Goal: Information Seeking & Learning: Learn about a topic

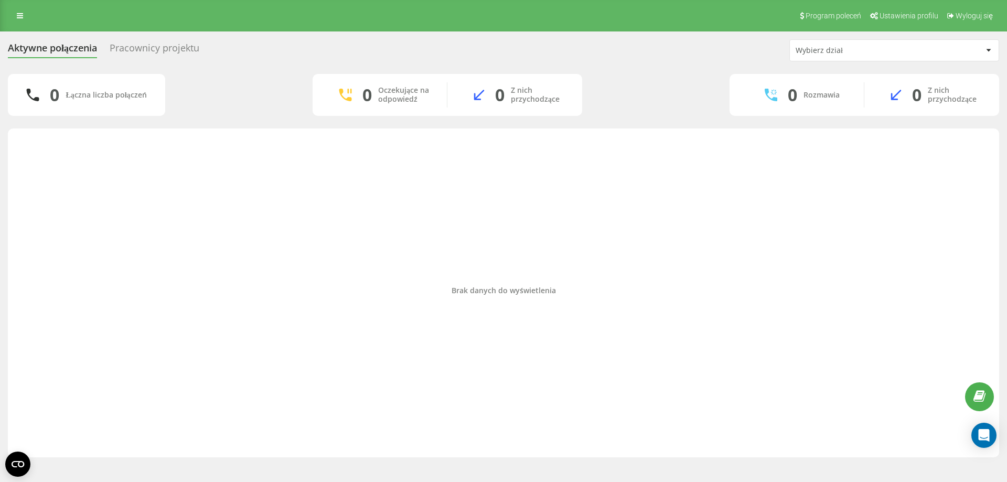
click at [14, 7] on div "Program poleceń Ustawienia profilu Wyloguj się" at bounding box center [503, 15] width 1007 height 31
click at [18, 10] on link at bounding box center [19, 15] width 19 height 15
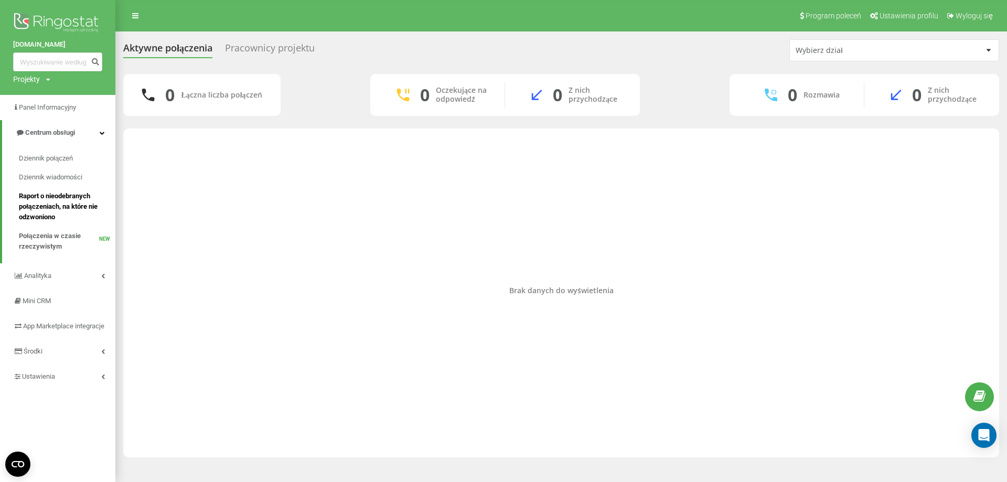
click at [67, 200] on span "Raport o nieodebranych połączeniach, na które nie odzwoniono" at bounding box center [64, 206] width 91 height 31
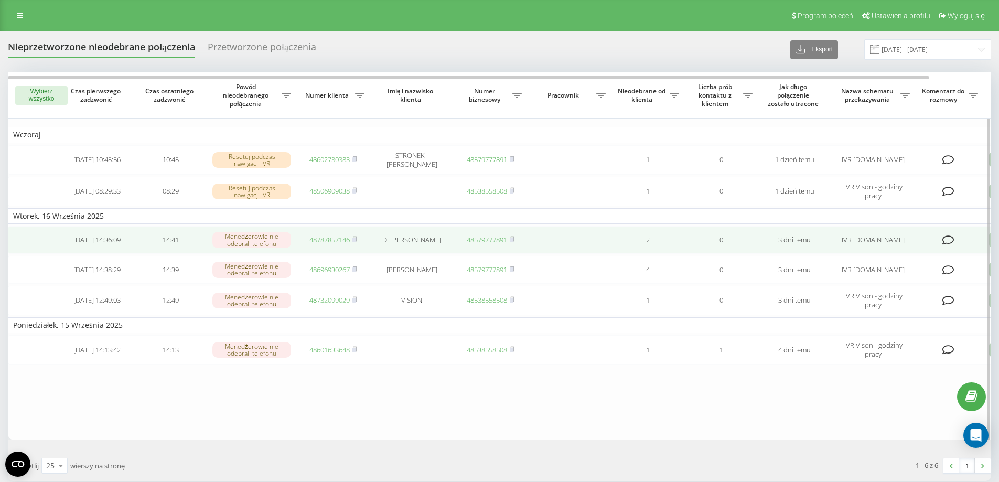
click at [970, 241] on td at bounding box center [949, 240] width 68 height 28
click at [950, 240] on icon at bounding box center [948, 240] width 12 height 10
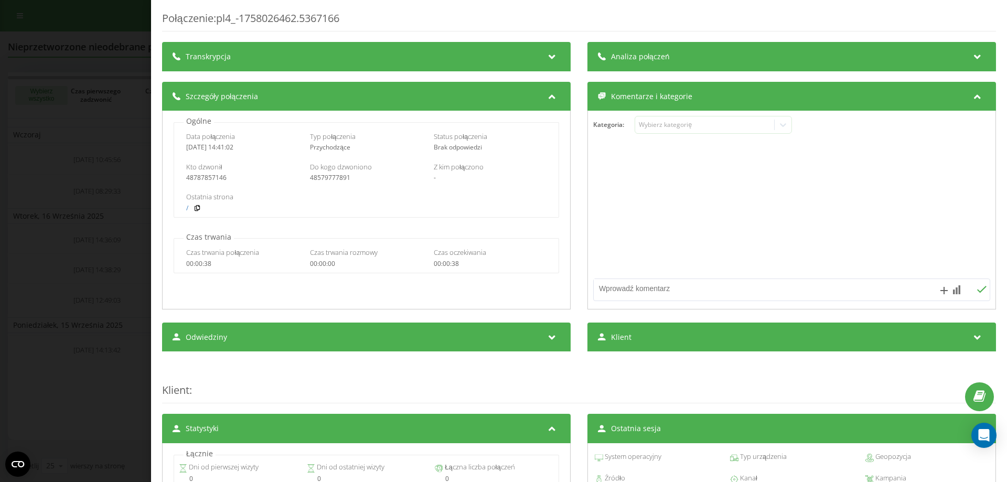
click at [995, 10] on div "Połączenie : pl4_-1758026462.5367166 Transkrypcja Aby móc analizować przyszłe p…" at bounding box center [579, 241] width 856 height 482
click at [76, 154] on div "Połączenie : pl4_-1758026462.5367166 Transkrypcja Aby móc analizować przyszłe p…" at bounding box center [503, 241] width 1007 height 482
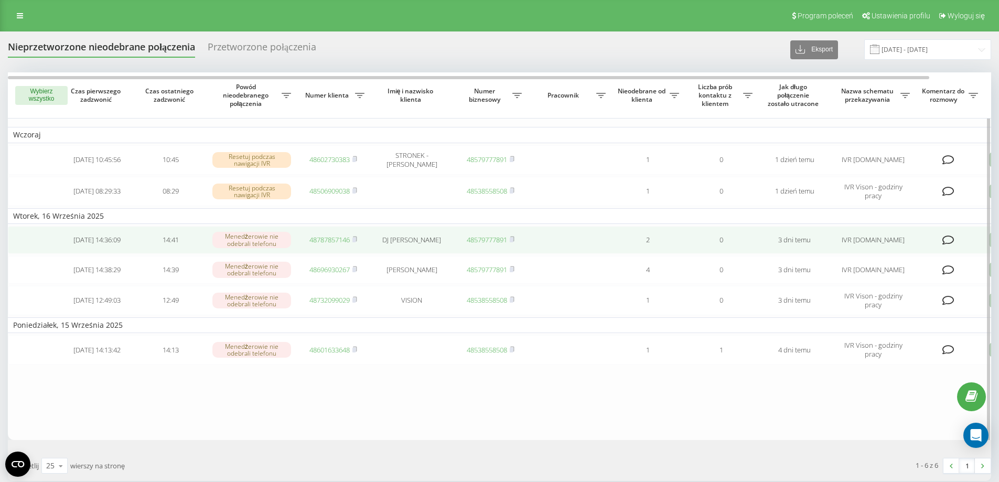
drag, startPoint x: 113, startPoint y: 243, endPoint x: 94, endPoint y: 245, distance: 19.5
click at [94, 245] on td "2025-09-16 14:36:09" at bounding box center [96, 240] width 73 height 28
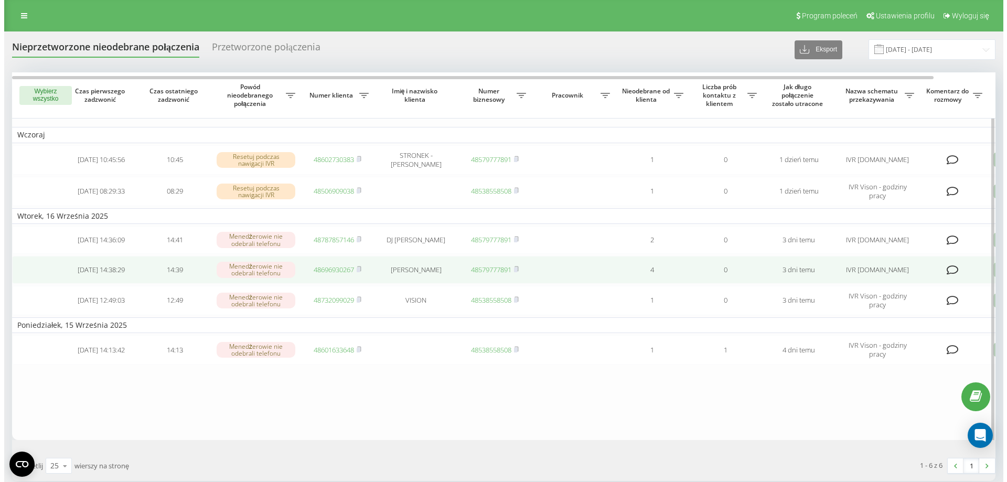
scroll to position [52, 0]
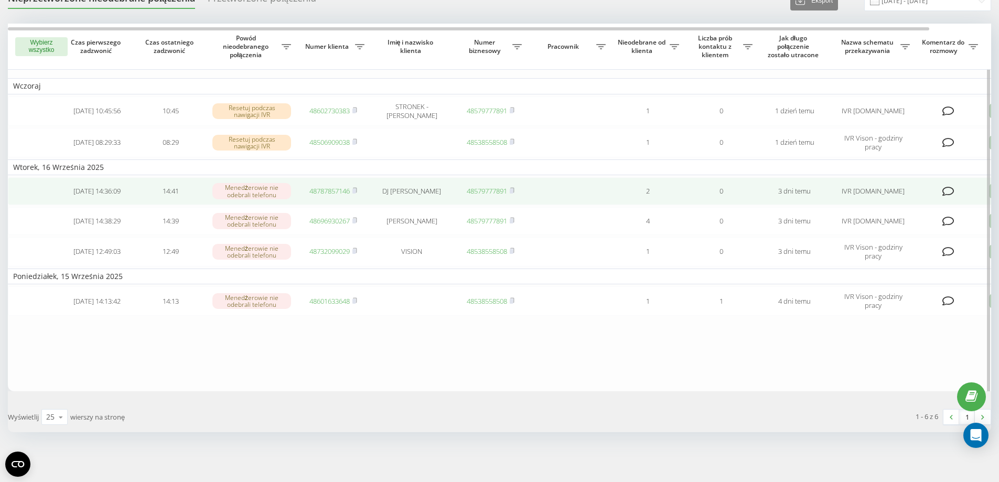
click at [946, 189] on icon at bounding box center [948, 191] width 12 height 10
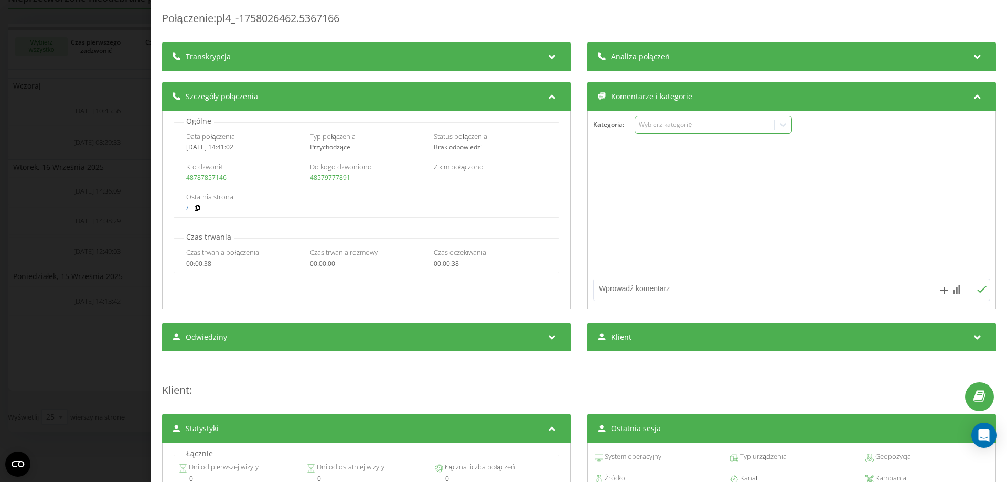
click at [671, 134] on div "Wybierz kategorię" at bounding box center [713, 125] width 157 height 18
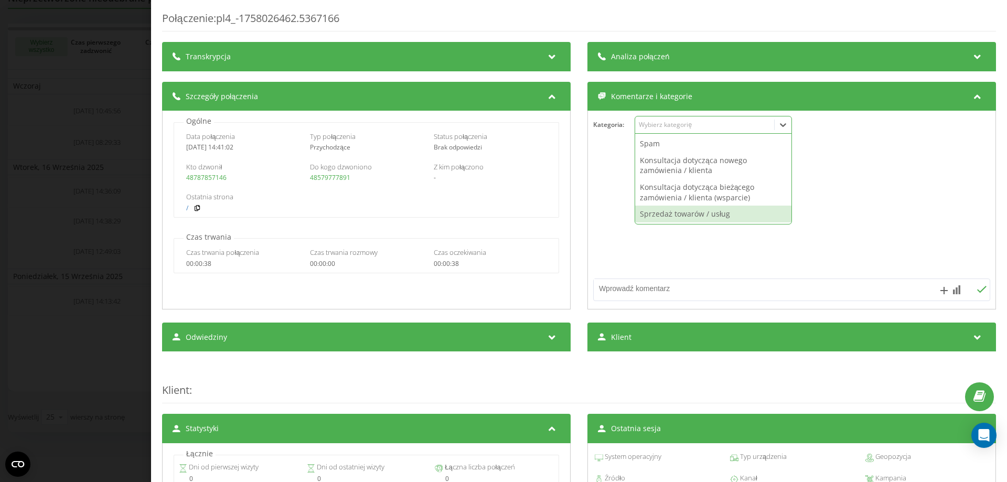
click at [645, 247] on div at bounding box center [792, 210] width 408 height 126
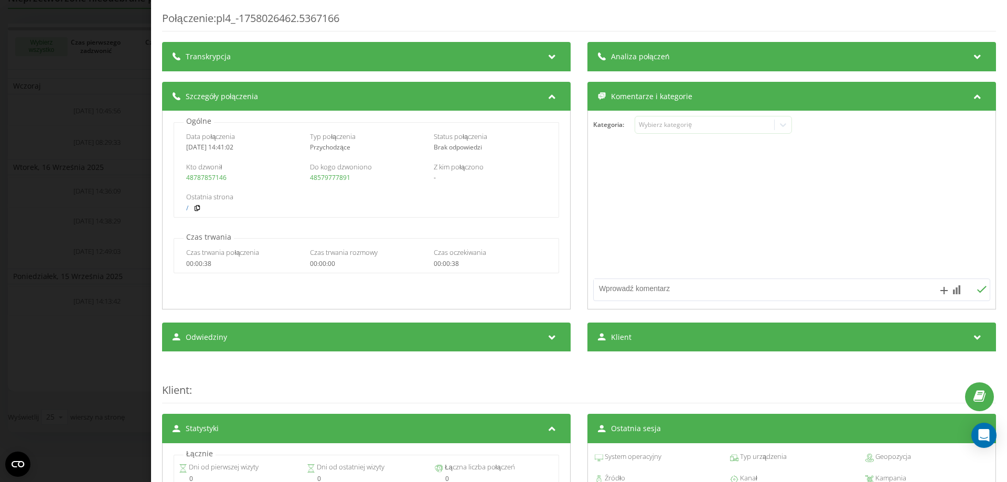
click at [14, 213] on div "Połączenie : pl4_-1758026462.5367166 Transkrypcja Aby móc analizować przyszłe p…" at bounding box center [503, 241] width 1007 height 482
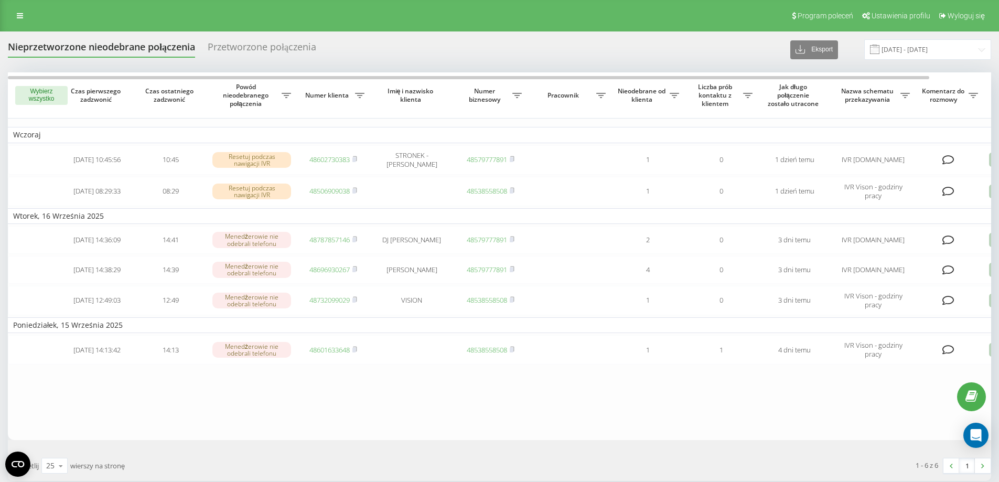
click at [276, 47] on div "Przetworzone połączenia" at bounding box center [262, 49] width 109 height 16
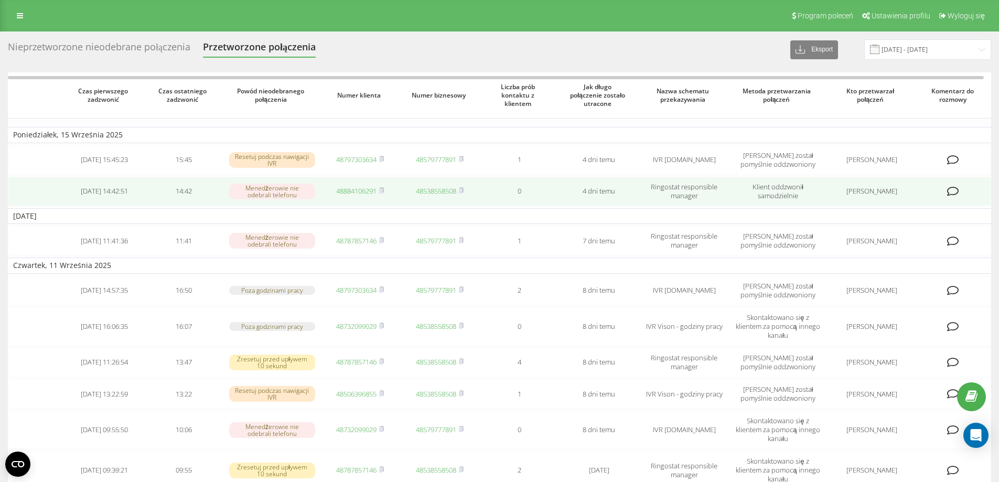
drag, startPoint x: 489, startPoint y: 194, endPoint x: 502, endPoint y: 180, distance: 19.3
click at [500, 183] on td "0" at bounding box center [519, 191] width 80 height 29
click at [717, 195] on td "Ringostat responsible manager" at bounding box center [684, 191] width 91 height 29
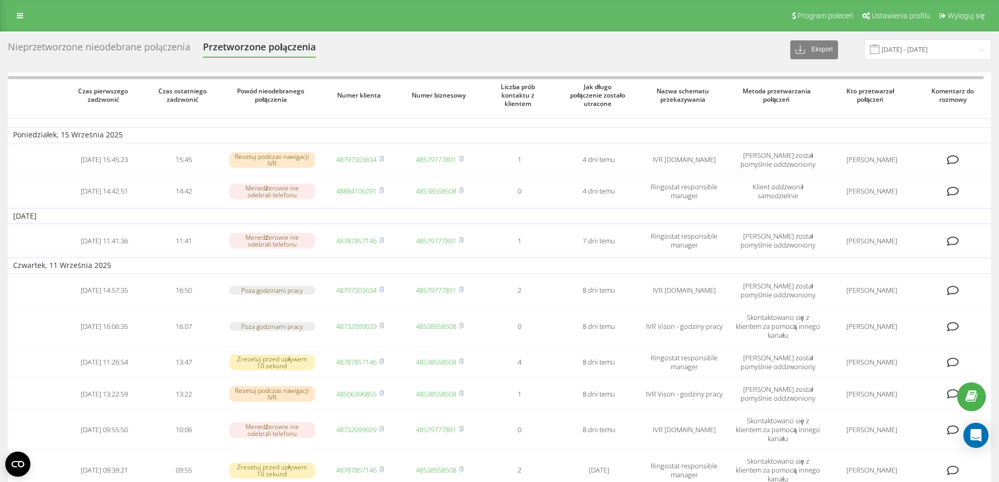
click at [143, 49] on div "Nieprzetworzone nieodebrane połączenia" at bounding box center [99, 49] width 183 height 16
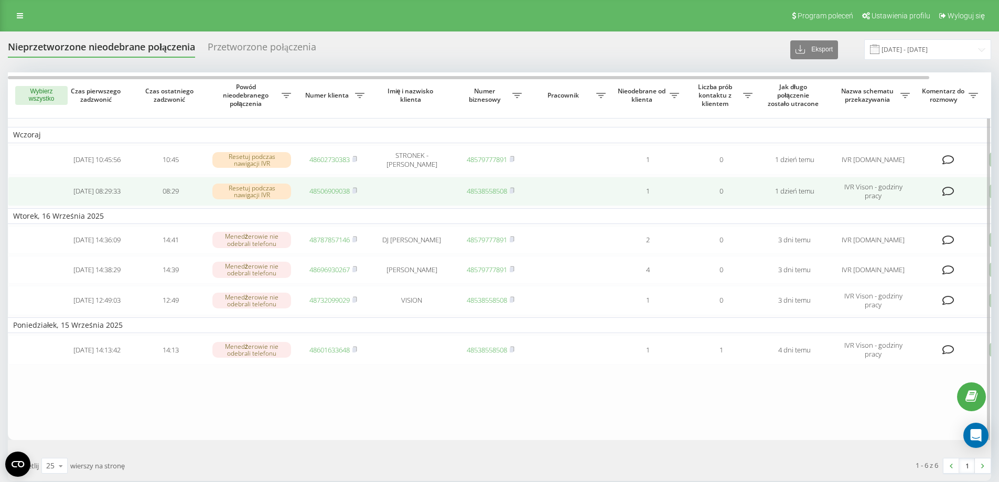
click at [264, 189] on div "Resetuj podczas nawigacji IVR" at bounding box center [251, 192] width 79 height 16
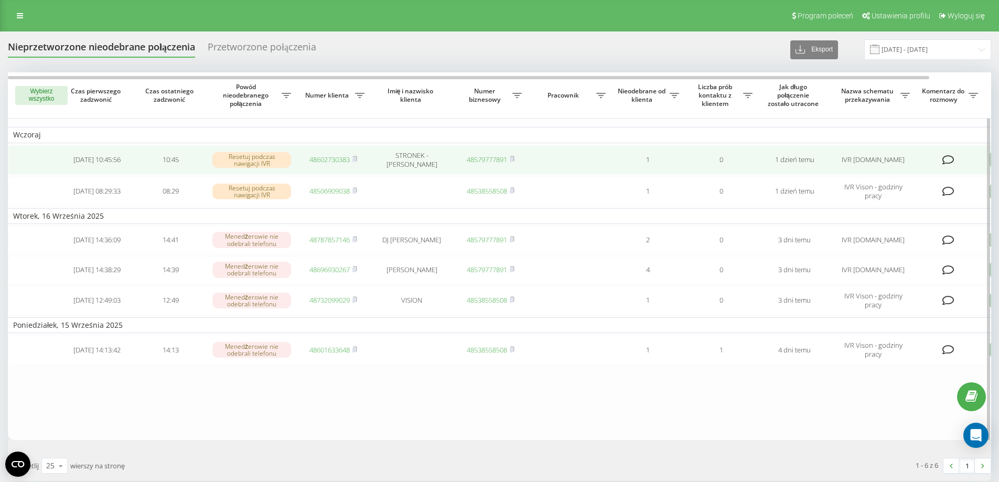
click at [270, 166] on div "Resetuj podczas nawigacji IVR" at bounding box center [251, 160] width 79 height 16
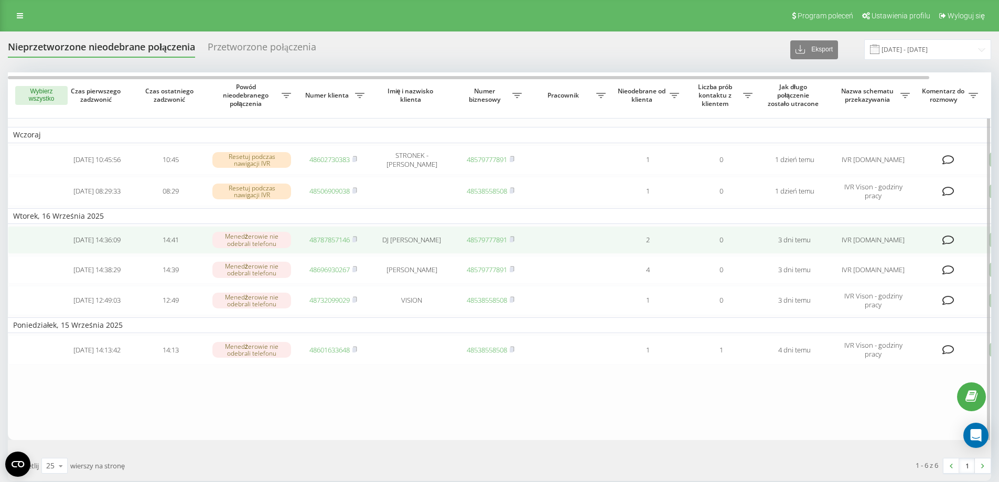
click at [268, 245] on div "Menedżerowie nie odebrali telefonu" at bounding box center [251, 240] width 79 height 16
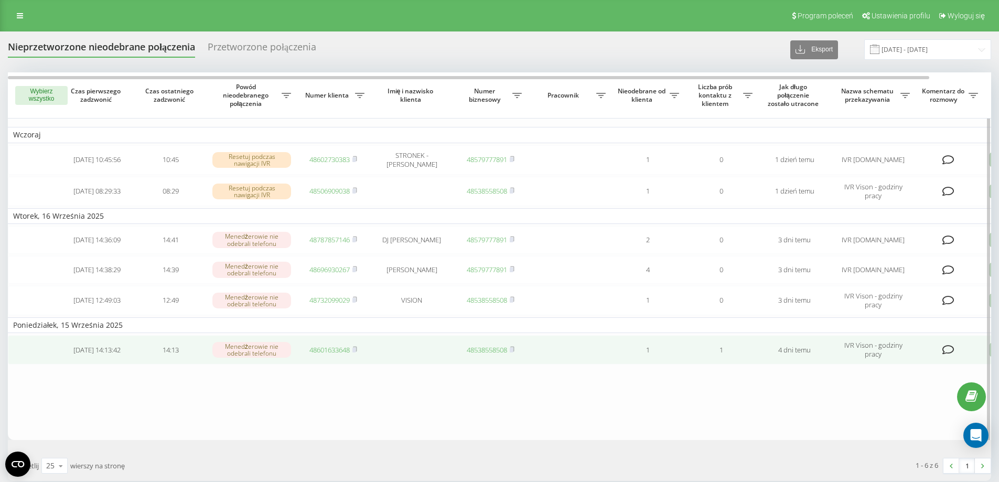
click at [881, 351] on td "IVR Vison - godziny pracy" at bounding box center [873, 349] width 84 height 29
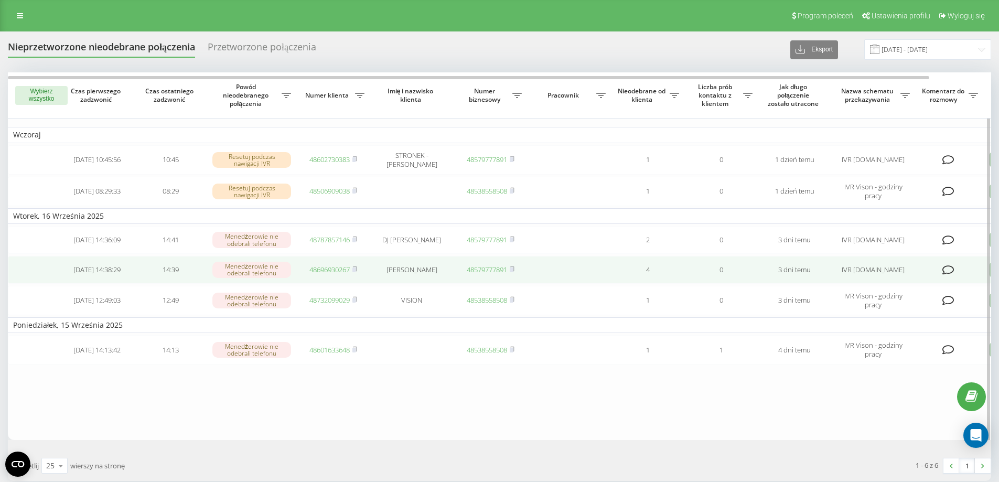
drag, startPoint x: 387, startPoint y: 287, endPoint x: 359, endPoint y: 267, distance: 33.9
click at [359, 267] on td "48696930267" at bounding box center [332, 270] width 73 height 28
click at [377, 266] on td "[PERSON_NAME]" at bounding box center [412, 270] width 84 height 28
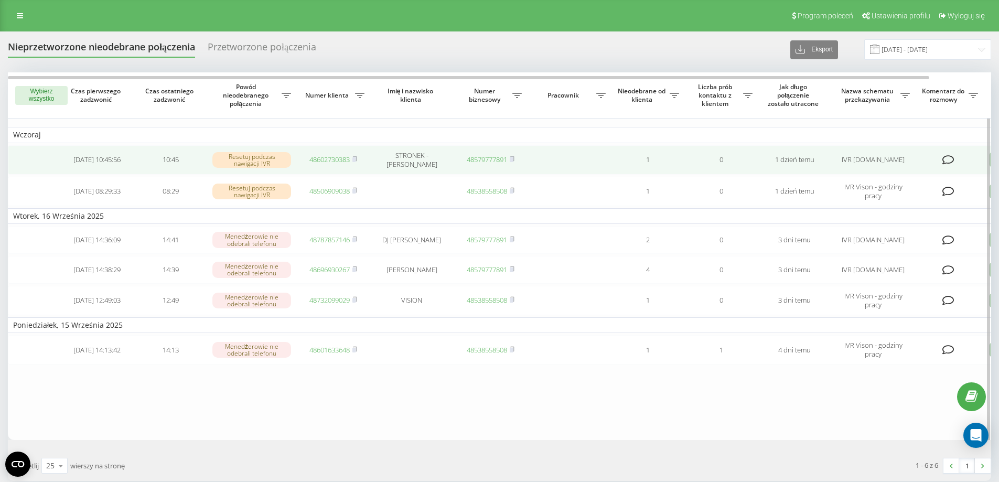
click at [956, 157] on td at bounding box center [949, 159] width 68 height 29
click at [937, 163] on td at bounding box center [949, 159] width 68 height 29
click at [951, 158] on icon at bounding box center [948, 160] width 12 height 10
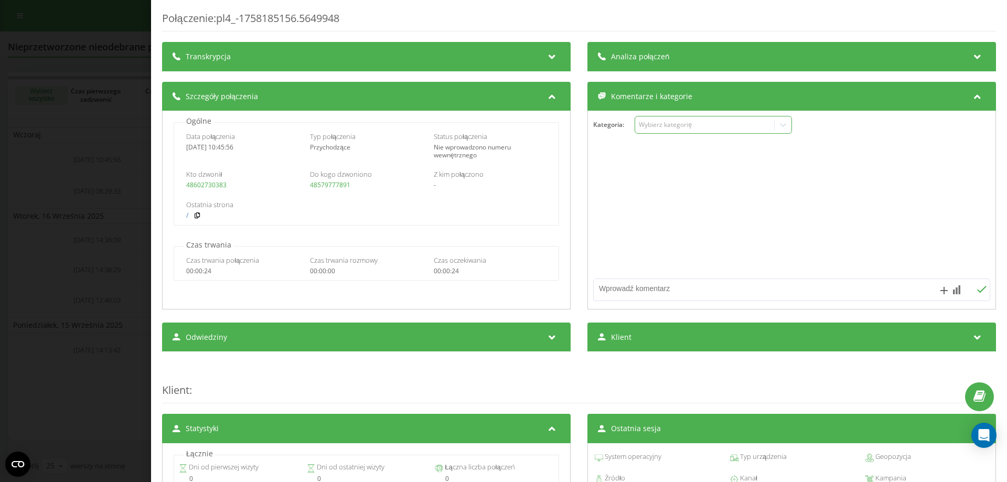
click at [678, 127] on div "Wybierz kategorię" at bounding box center [704, 125] width 131 height 8
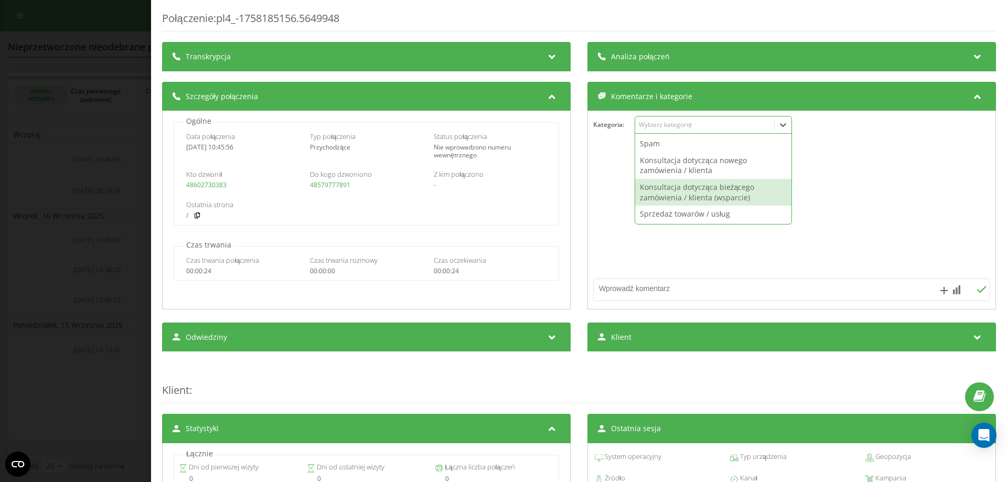
click at [679, 287] on textarea at bounding box center [752, 288] width 317 height 19
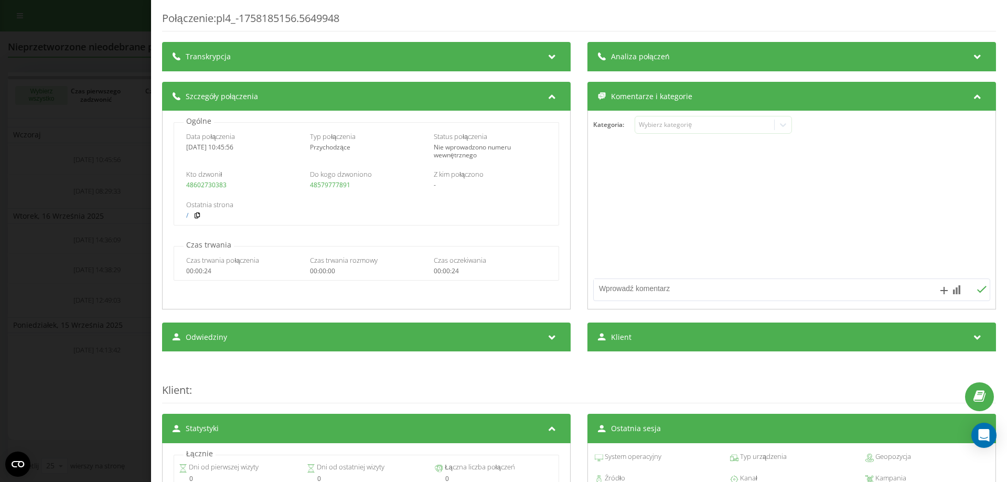
click at [638, 57] on span "Analiza połączeń" at bounding box center [640, 56] width 59 height 10
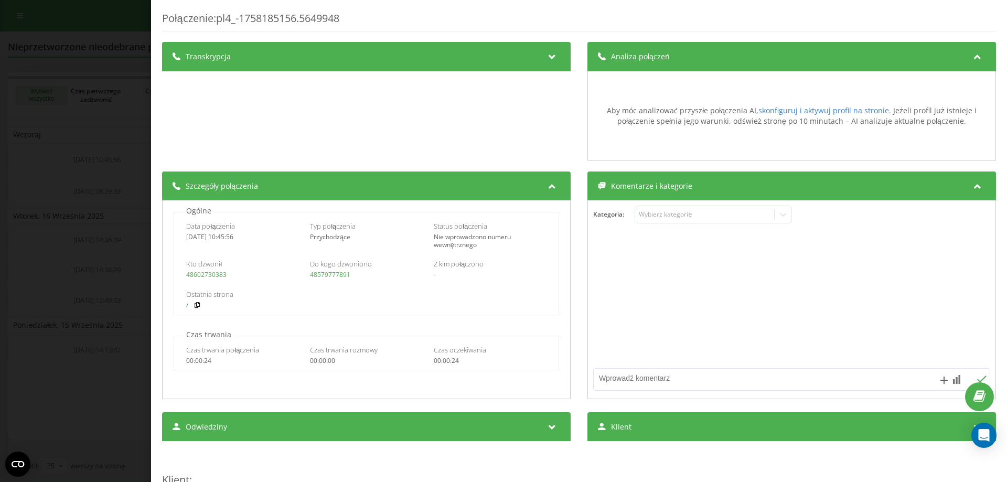
click at [264, 62] on div "Transkrypcja" at bounding box center [366, 56] width 409 height 29
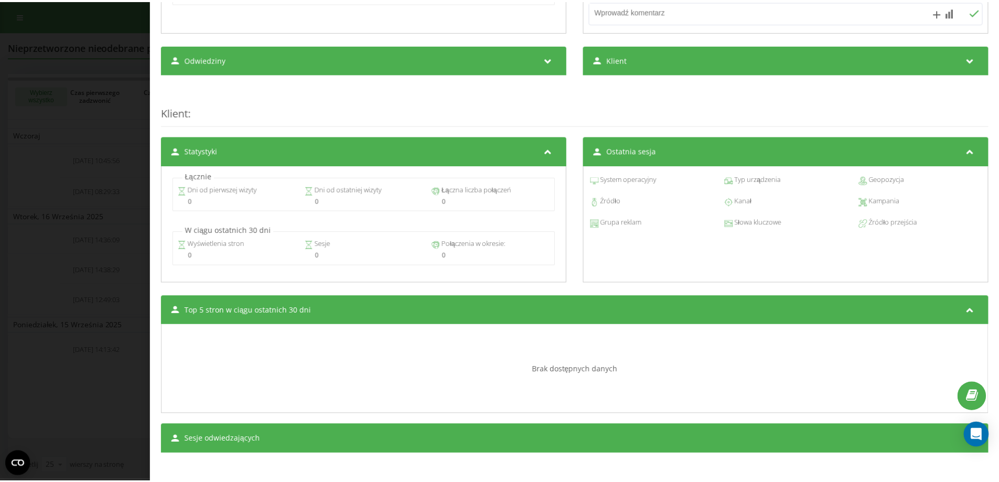
scroll to position [371, 0]
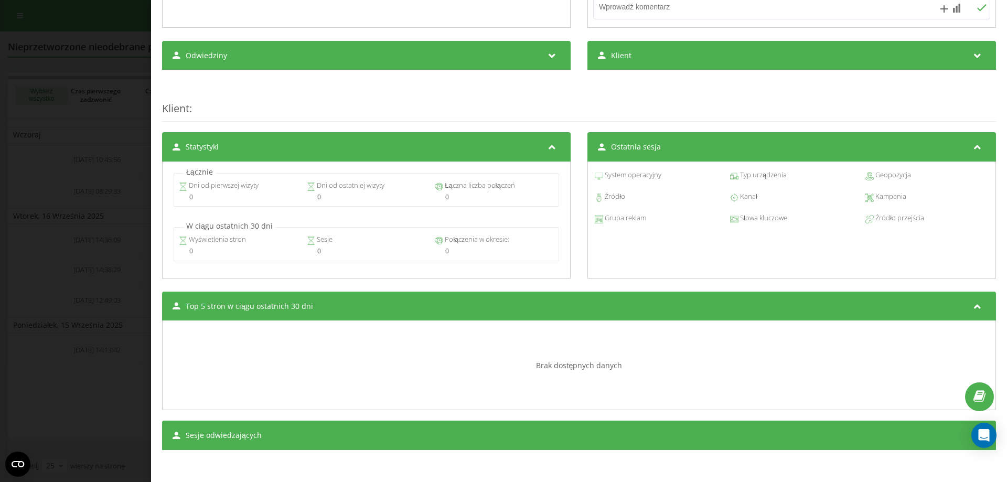
click at [24, 292] on div "Połączenie : pl4_-1758185156.5649948 Transkrypcja Aby móc analizować przyszłe p…" at bounding box center [503, 241] width 1007 height 482
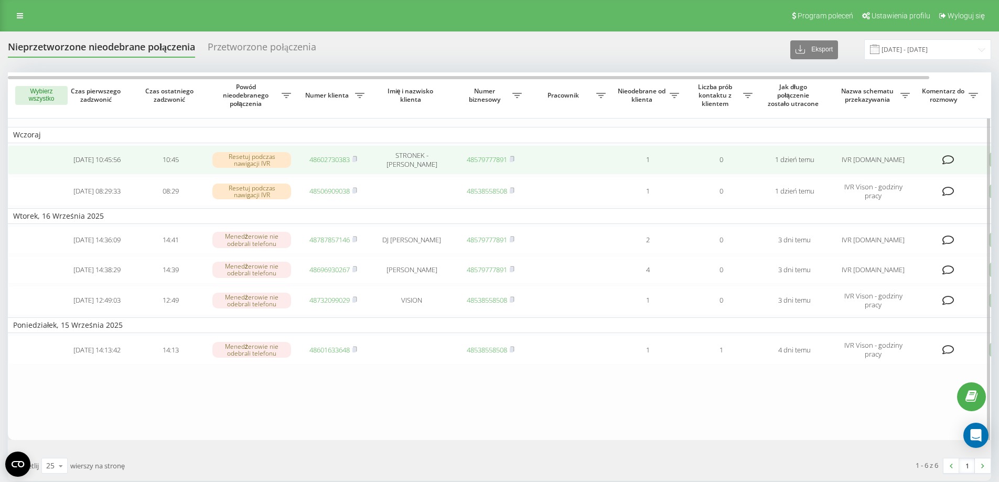
click at [89, 164] on td "2025-09-18 10:45:56" at bounding box center [96, 159] width 73 height 29
click at [265, 156] on div "Resetuj podczas nawigacji IVR" at bounding box center [251, 160] width 79 height 16
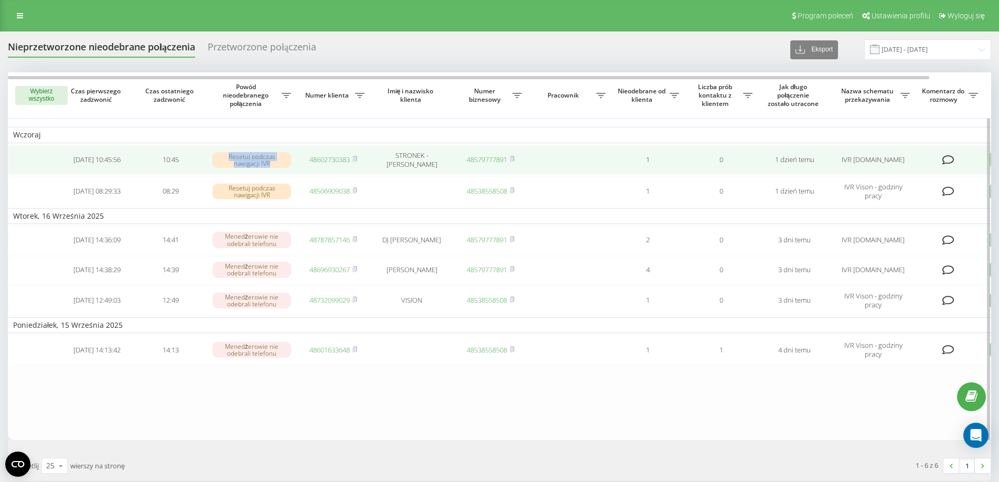
click at [265, 156] on div "Resetuj podczas nawigacji IVR" at bounding box center [251, 160] width 79 height 16
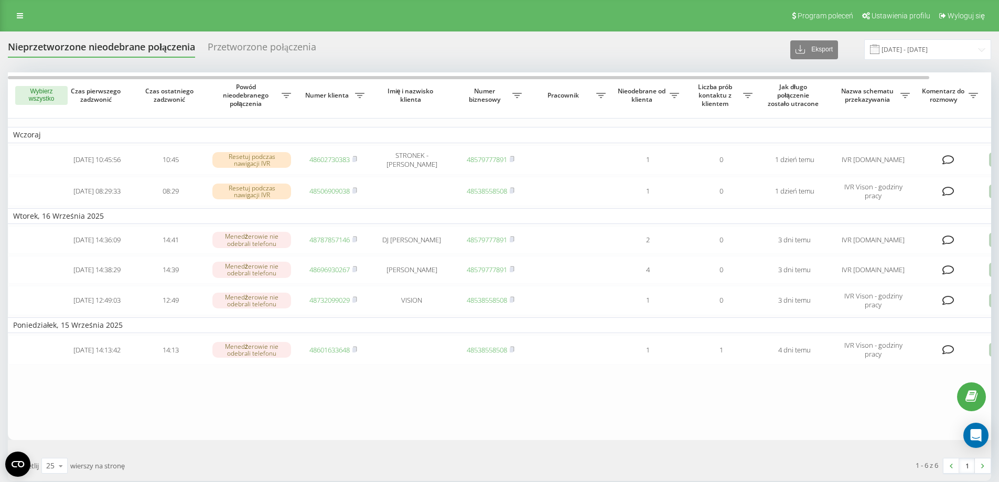
click at [265, 51] on div "Przetworzone połączenia" at bounding box center [262, 49] width 109 height 16
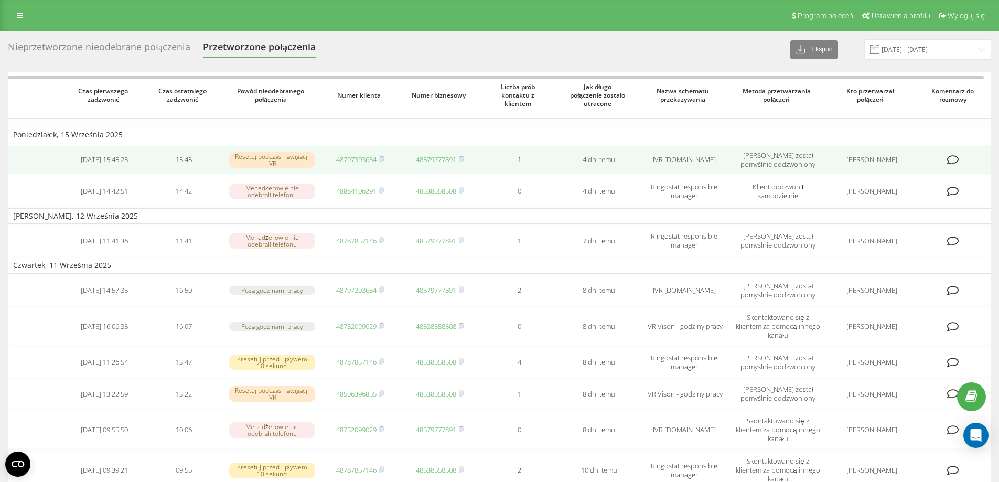
click at [795, 166] on td "Klient został pomyślnie oddzwoniony" at bounding box center [778, 159] width 97 height 29
click at [790, 160] on td "Klient został pomyślnie oddzwoniony" at bounding box center [778, 159] width 97 height 29
click at [790, 160] on td "[PERSON_NAME] został pomyślnie oddzwoniony" at bounding box center [778, 159] width 97 height 29
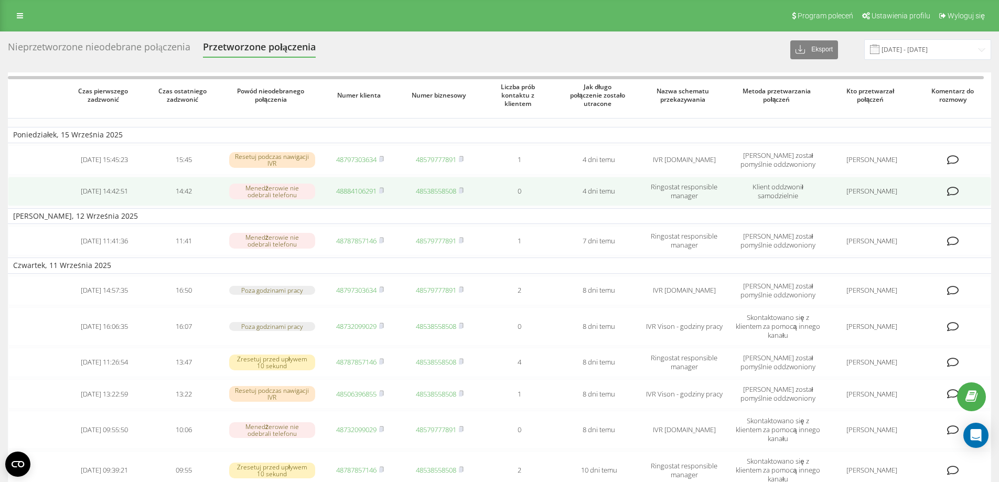
click at [795, 190] on td "Klient oddzwonił samodzielnie" at bounding box center [778, 191] width 97 height 29
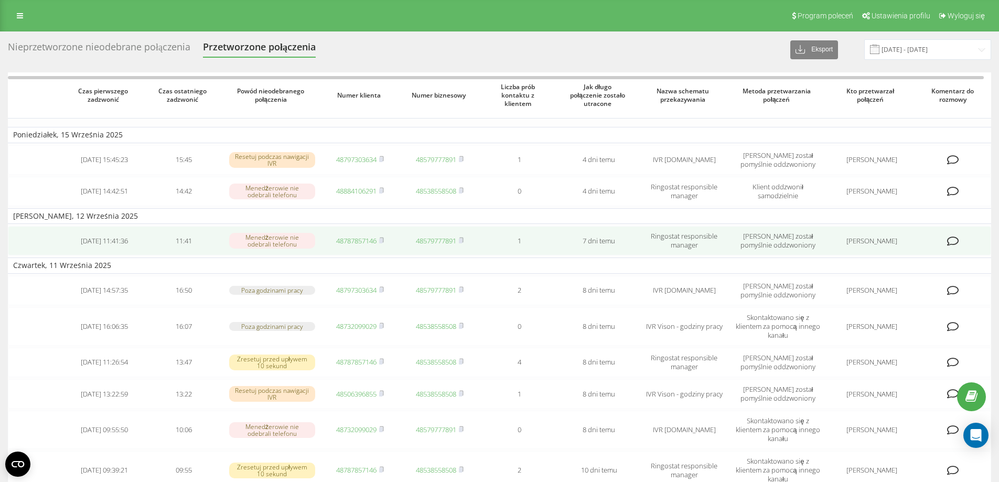
click at [793, 236] on td "Klient został pomyślnie oddzwoniony" at bounding box center [778, 240] width 97 height 29
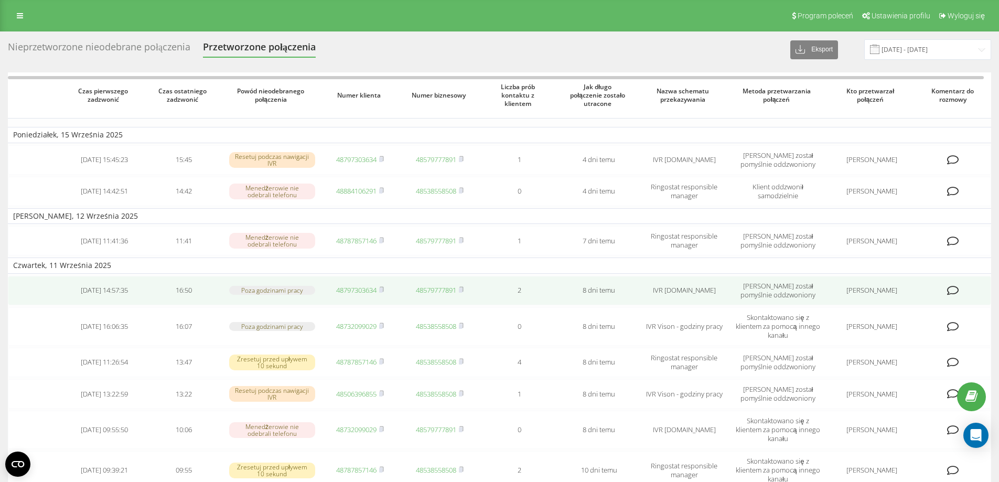
click at [780, 286] on td "[PERSON_NAME] został pomyślnie oddzwoniony" at bounding box center [778, 290] width 97 height 29
click at [781, 279] on td "Klient został pomyślnie oddzwoniony" at bounding box center [778, 290] width 97 height 29
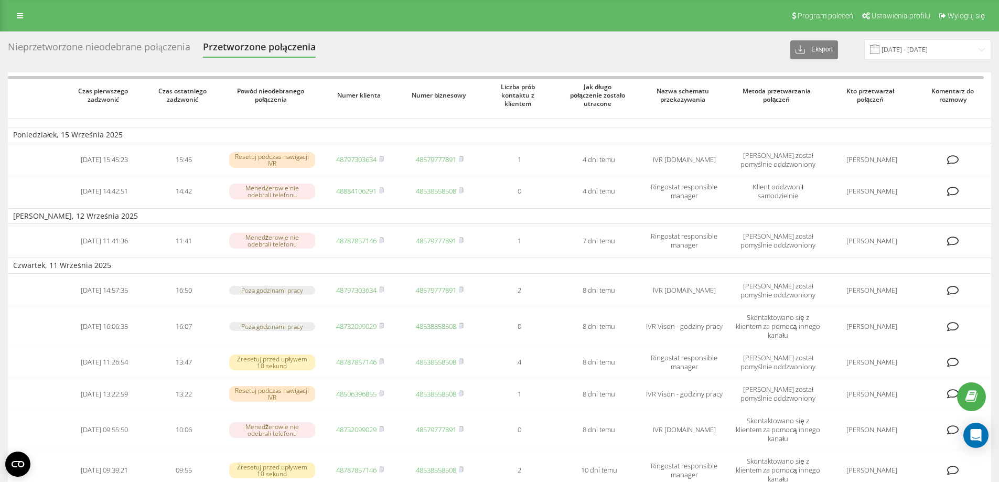
click at [3, 20] on div "Program poleceń Ustawienia profilu Wyloguj się" at bounding box center [499, 15] width 999 height 31
click at [9, 17] on div "Program poleceń Ustawienia profilu Wyloguj się" at bounding box center [499, 15] width 999 height 31
click at [22, 17] on icon at bounding box center [20, 15] width 6 height 7
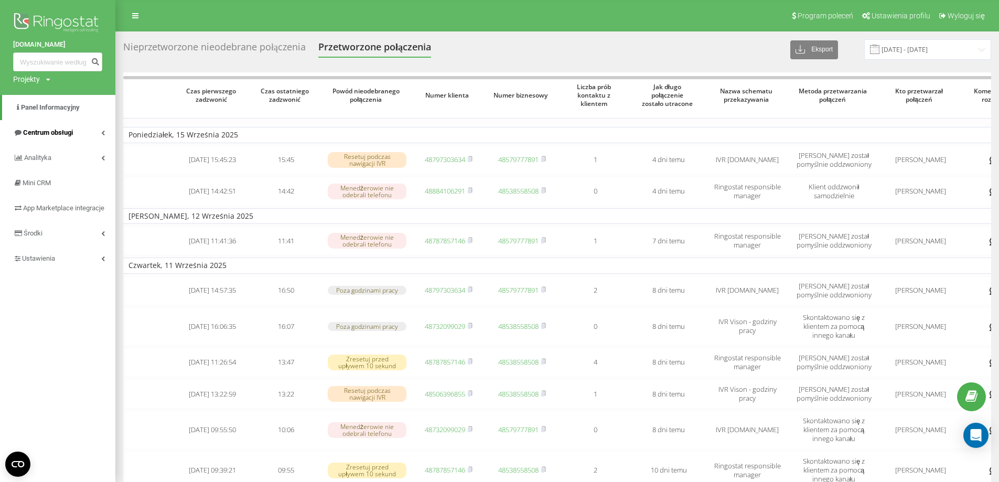
click at [71, 136] on span "Centrum obsługi" at bounding box center [48, 132] width 50 height 8
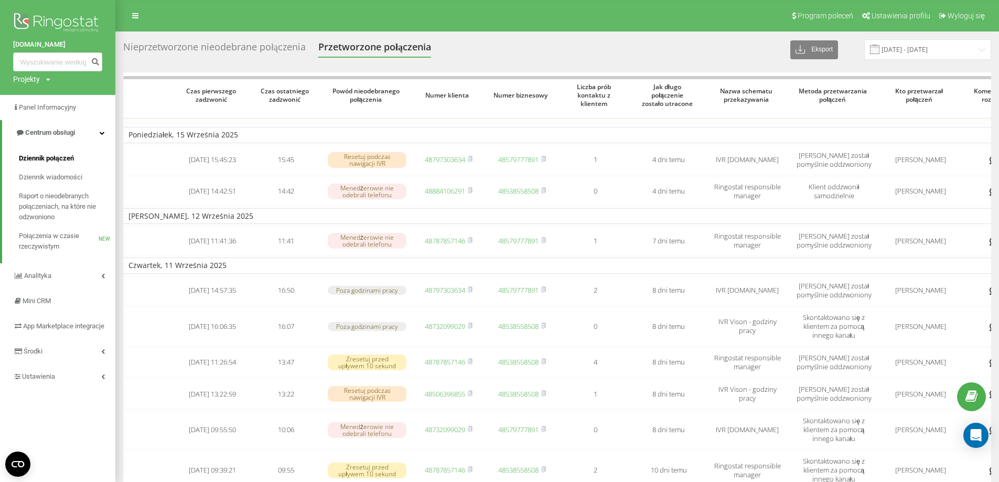
click at [61, 161] on span "Dziennik połączeń" at bounding box center [46, 158] width 55 height 10
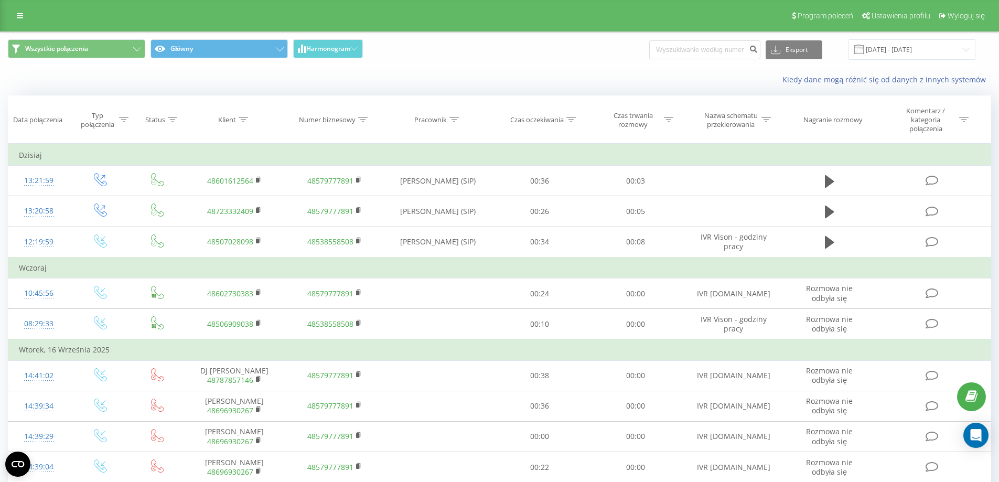
click at [225, 83] on div "Kiedy dane mogą różnić się od danych z innych systemów" at bounding box center [500, 79] width 998 height 25
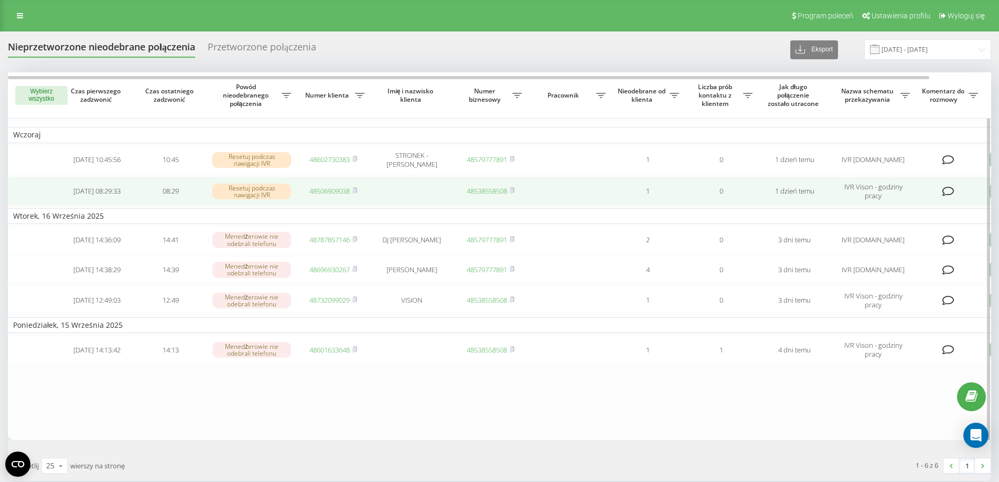
click at [628, 199] on td "1" at bounding box center [647, 191] width 73 height 29
click at [631, 196] on td "1" at bounding box center [647, 191] width 73 height 29
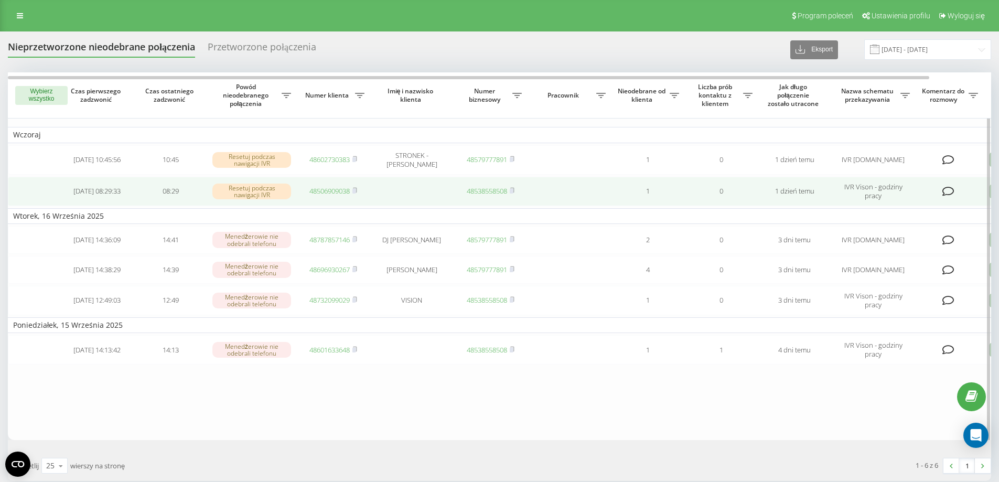
drag, startPoint x: 563, startPoint y: 191, endPoint x: 558, endPoint y: 192, distance: 5.3
click at [563, 191] on td at bounding box center [569, 191] width 84 height 29
click at [558, 192] on td at bounding box center [569, 191] width 84 height 29
drag, startPoint x: 558, startPoint y: 192, endPoint x: 537, endPoint y: 188, distance: 20.9
click at [557, 192] on td at bounding box center [569, 191] width 84 height 29
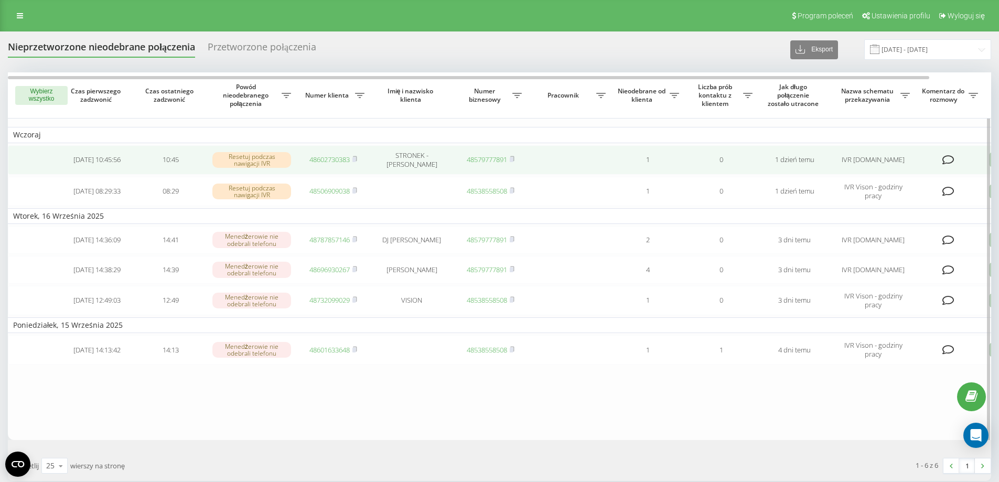
click at [370, 158] on td "STRONEK - [PERSON_NAME]" at bounding box center [412, 159] width 84 height 29
drag, startPoint x: 601, startPoint y: 153, endPoint x: 256, endPoint y: 157, distance: 345.1
click at [256, 157] on div "Resetuj podczas nawigacji IVR" at bounding box center [251, 160] width 79 height 16
click at [224, 159] on div "Resetuj podczas nawigacji IVR" at bounding box center [251, 160] width 79 height 16
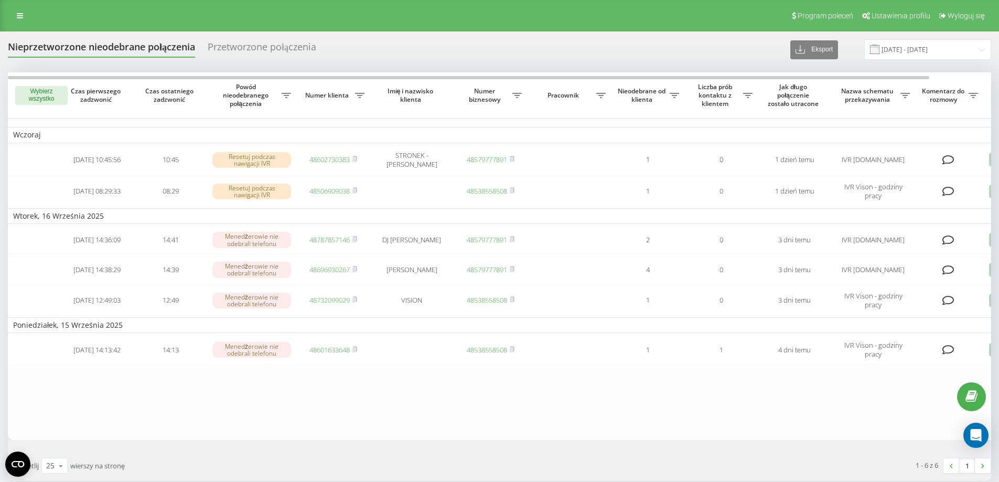
click at [262, 49] on div "Przetworzone połączenia" at bounding box center [262, 49] width 109 height 16
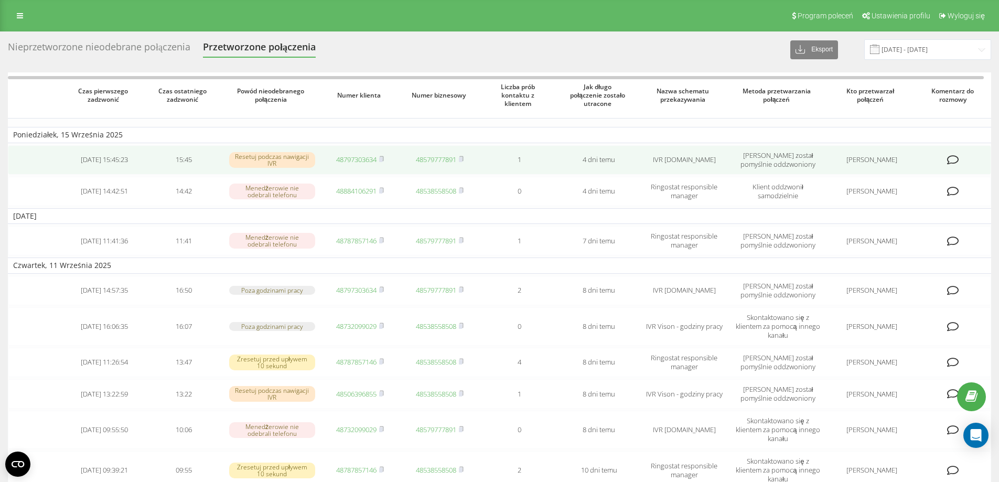
click at [957, 157] on icon at bounding box center [953, 160] width 12 height 10
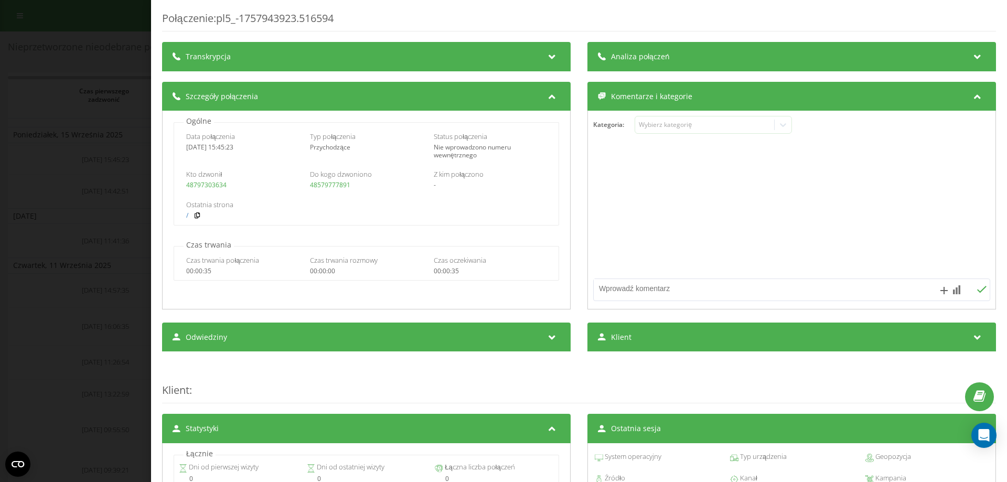
drag, startPoint x: 467, startPoint y: 142, endPoint x: 473, endPoint y: 142, distance: 5.8
click at [468, 142] on div "Status połączenia Nie wprowadzono numeru wewnętrznego" at bounding box center [490, 145] width 113 height 27
click at [645, 134] on div "Kategoria : Wybierz kategorię" at bounding box center [792, 131] width 408 height 31
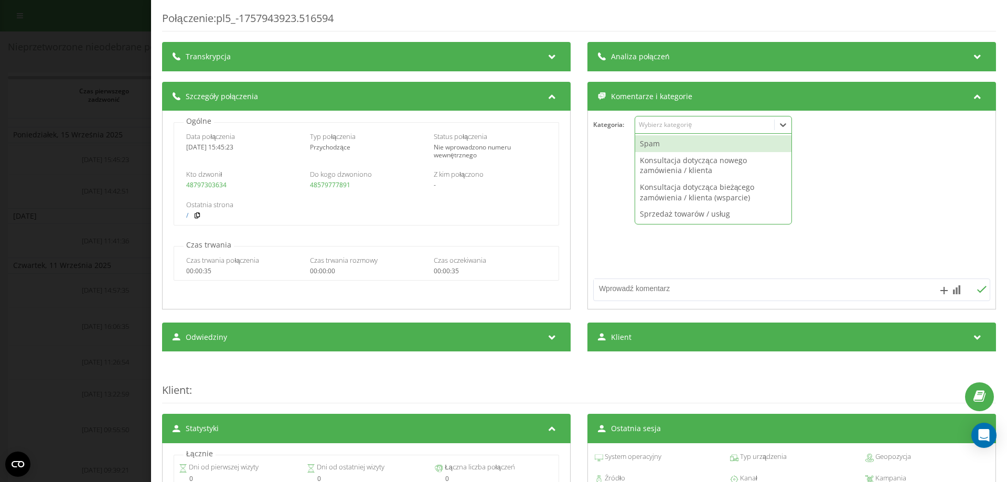
click at [649, 132] on div "Wybierz kategorię" at bounding box center [713, 125] width 157 height 18
click at [650, 130] on div "Wybierz kategorię" at bounding box center [713, 125] width 157 height 18
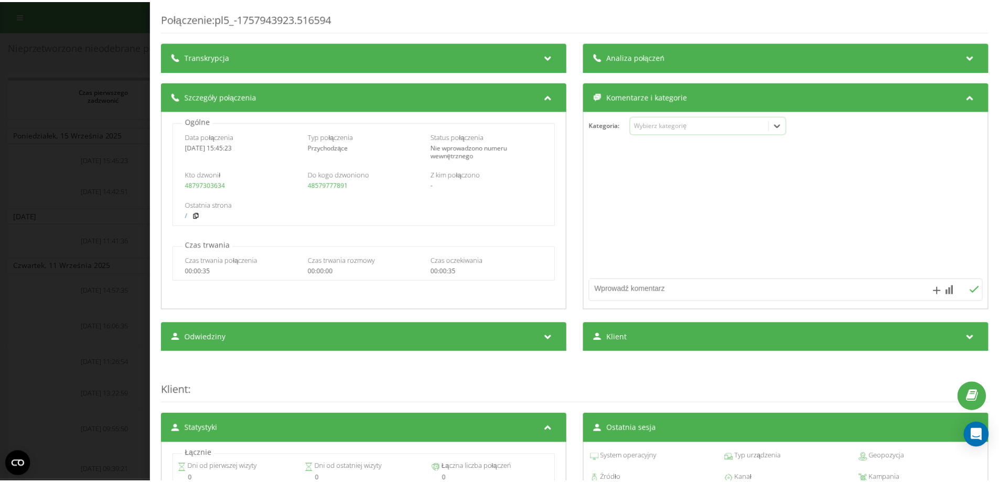
scroll to position [282, 0]
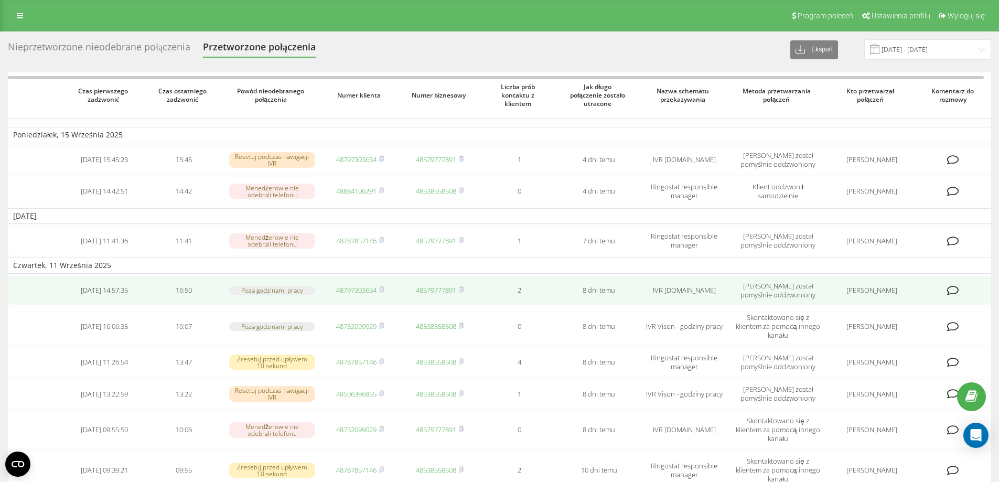
click at [749, 284] on td "Klient został pomyślnie oddzwoniony" at bounding box center [778, 290] width 97 height 29
click at [785, 293] on td "Klient został pomyślnie oddzwoniony" at bounding box center [778, 290] width 97 height 29
click at [785, 292] on td "Klient został pomyślnie oddzwoniony" at bounding box center [778, 290] width 97 height 29
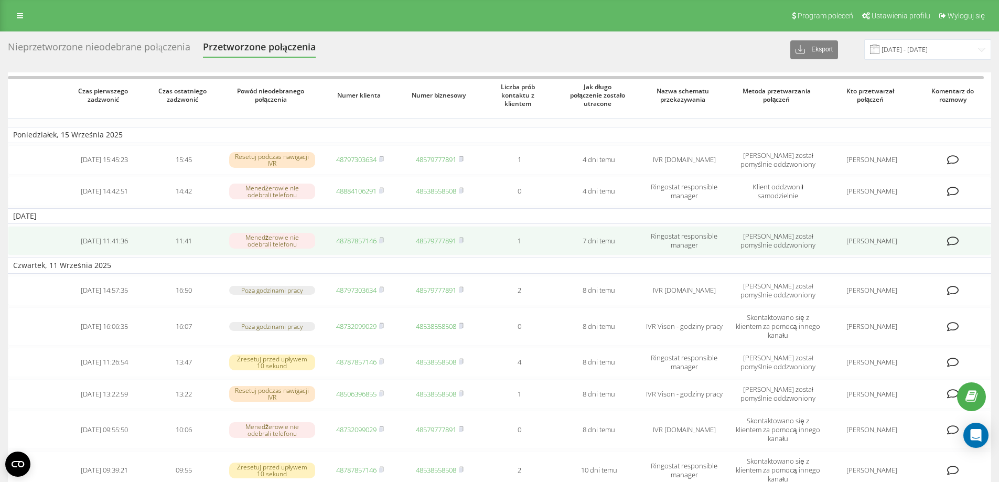
click at [783, 228] on td "Klient został pomyślnie oddzwoniony" at bounding box center [778, 240] width 97 height 29
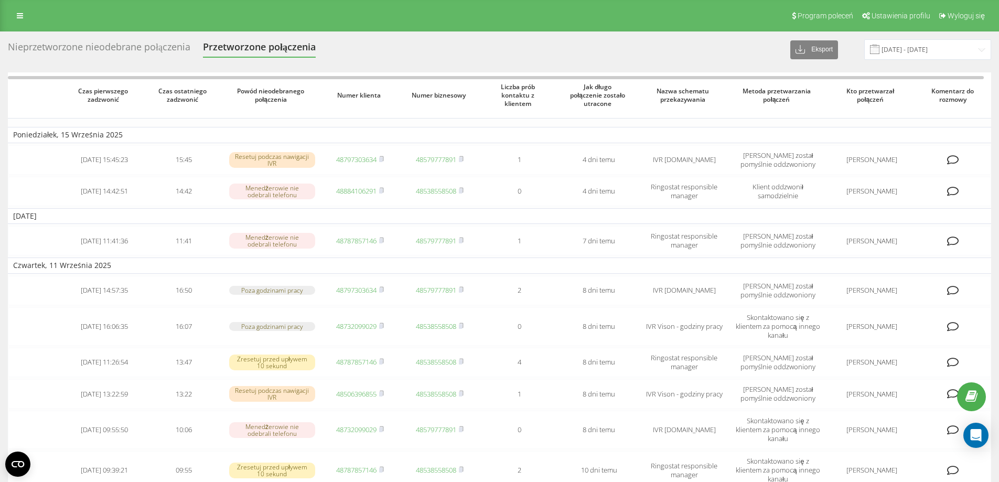
click at [143, 46] on div "Nieprzetworzone nieodebrane połączenia" at bounding box center [99, 49] width 183 height 16
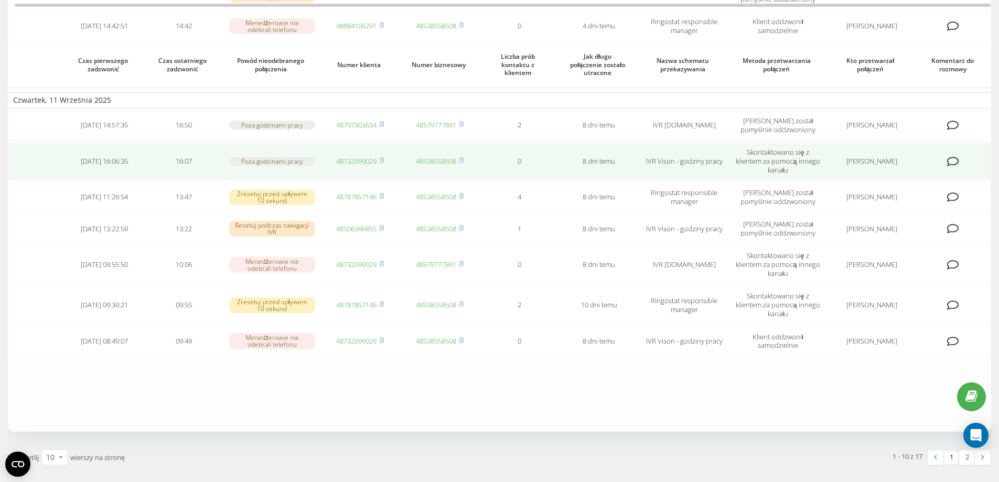
scroll to position [206, 0]
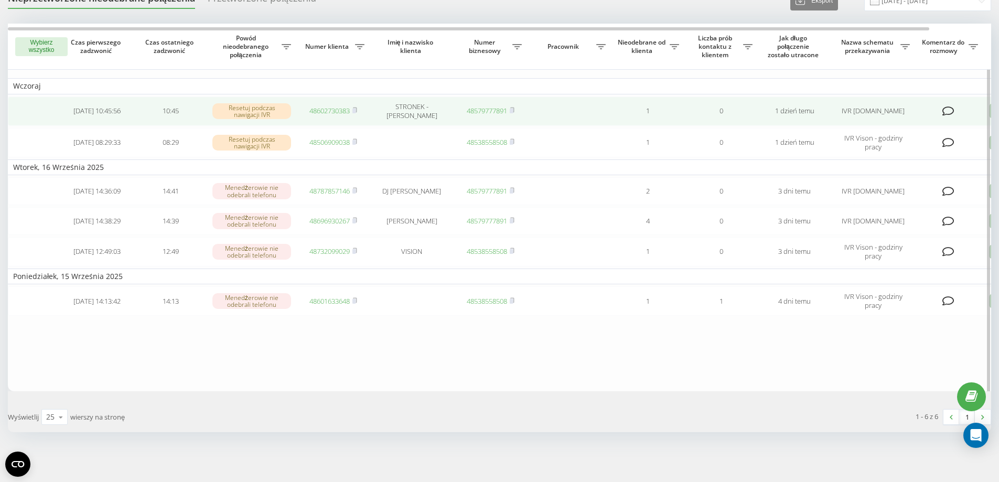
click at [780, 104] on td "1 dzień temu" at bounding box center [794, 111] width 73 height 29
click at [241, 112] on div "Resetuj podczas nawigacji IVR" at bounding box center [251, 111] width 79 height 16
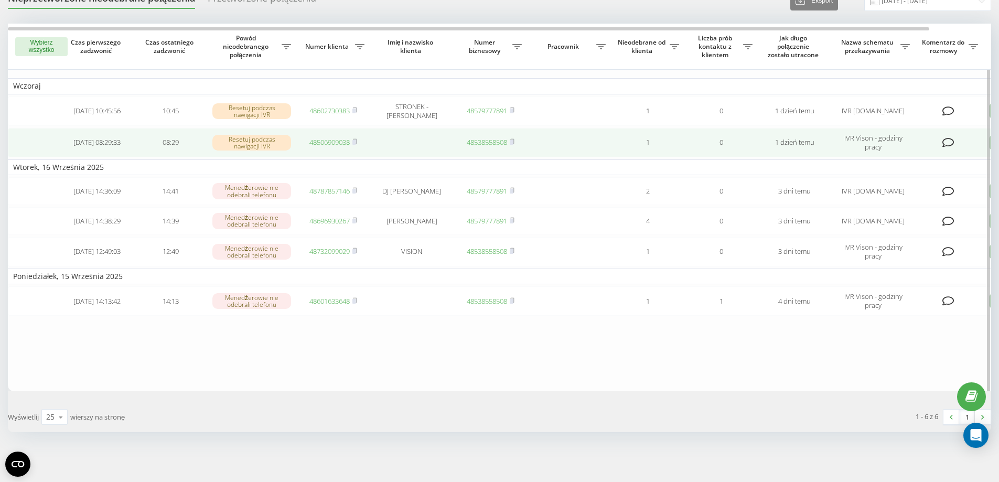
click at [236, 140] on div "Resetuj podczas nawigacji IVR" at bounding box center [251, 143] width 79 height 16
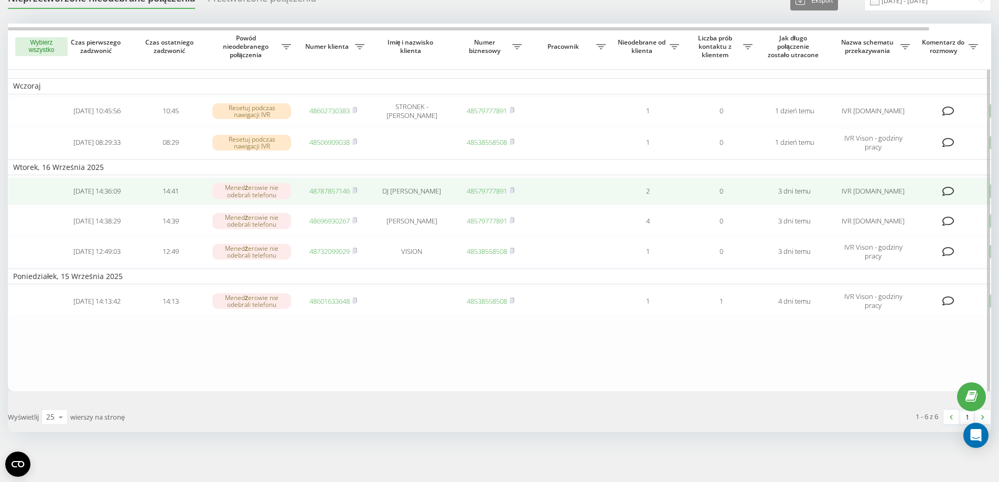
click at [232, 199] on td "Menedżerowie nie odebrali telefonu" at bounding box center [251, 191] width 89 height 28
click at [121, 196] on td "[DATE] 14:36:09" at bounding box center [96, 191] width 73 height 28
click at [119, 196] on td "[DATE] 14:36:09" at bounding box center [96, 191] width 73 height 28
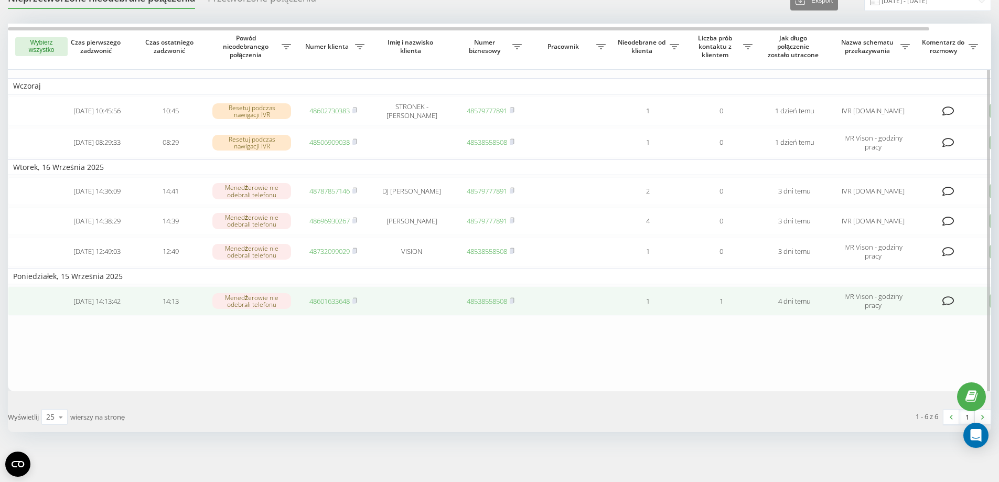
click at [949, 298] on icon at bounding box center [948, 301] width 12 height 10
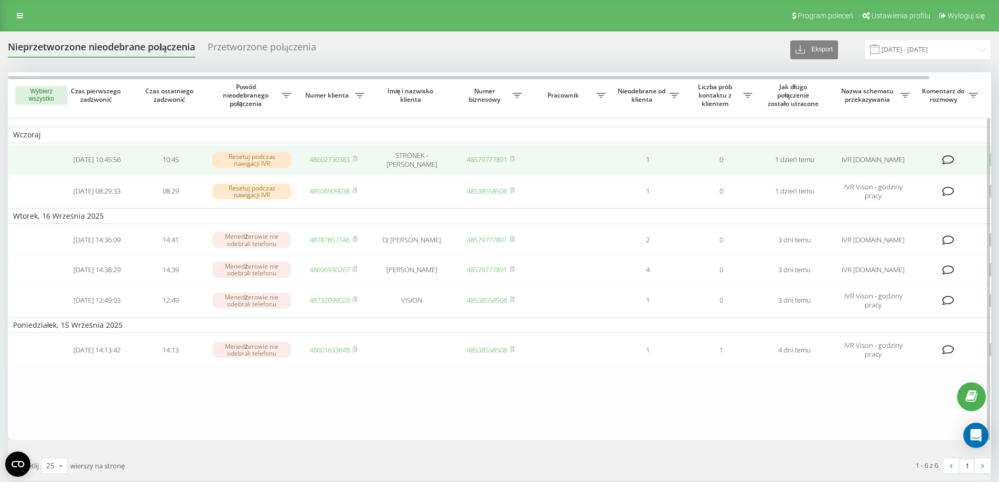
click at [358, 160] on td "48602730383" at bounding box center [332, 159] width 73 height 29
click at [316, 156] on link "48602730383" at bounding box center [329, 159] width 40 height 9
click at [763, 157] on td "1 dzień temu" at bounding box center [794, 159] width 73 height 29
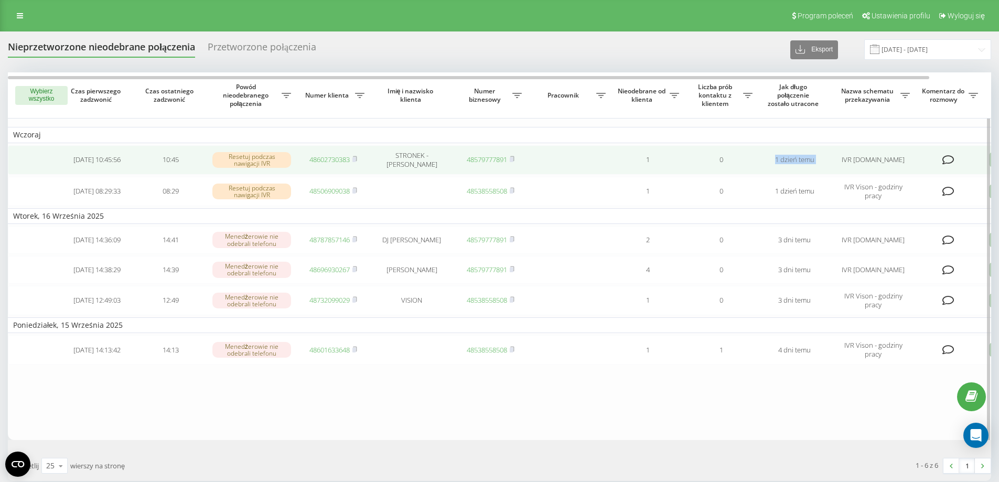
click at [764, 157] on td "1 dzień temu" at bounding box center [794, 159] width 73 height 29
click at [764, 158] on td "1 dzień temu" at bounding box center [794, 159] width 73 height 29
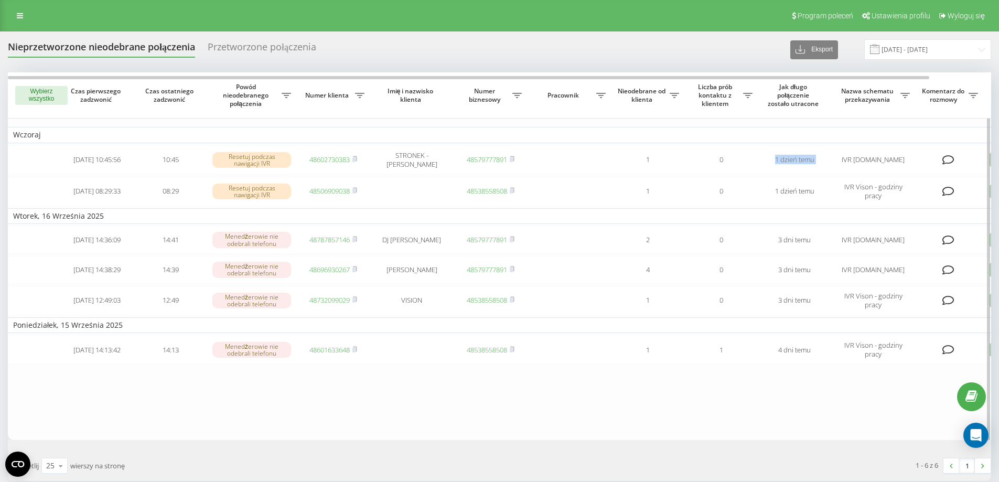
click at [973, 97] on icon at bounding box center [973, 95] width 9 height 5
click at [864, 216] on td "Wtorek, 16 Września 2025" at bounding box center [532, 216] width 1049 height 16
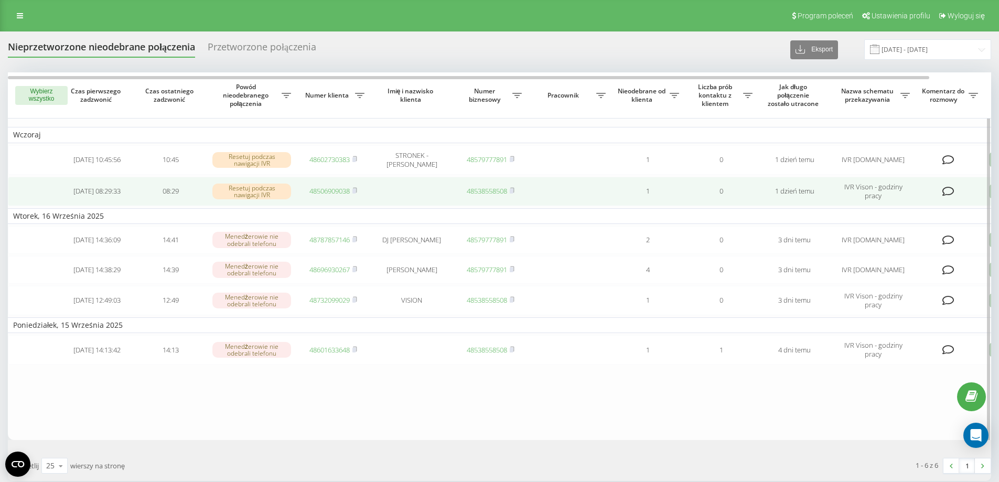
click at [858, 197] on td "IVR Vison - godziny pracy" at bounding box center [873, 191] width 84 height 29
click at [948, 190] on icon at bounding box center [948, 191] width 12 height 10
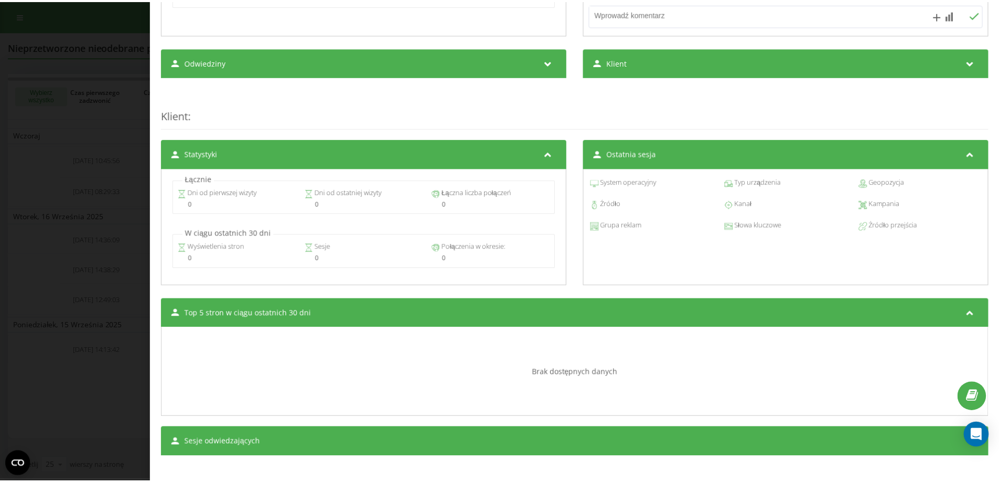
scroll to position [282, 0]
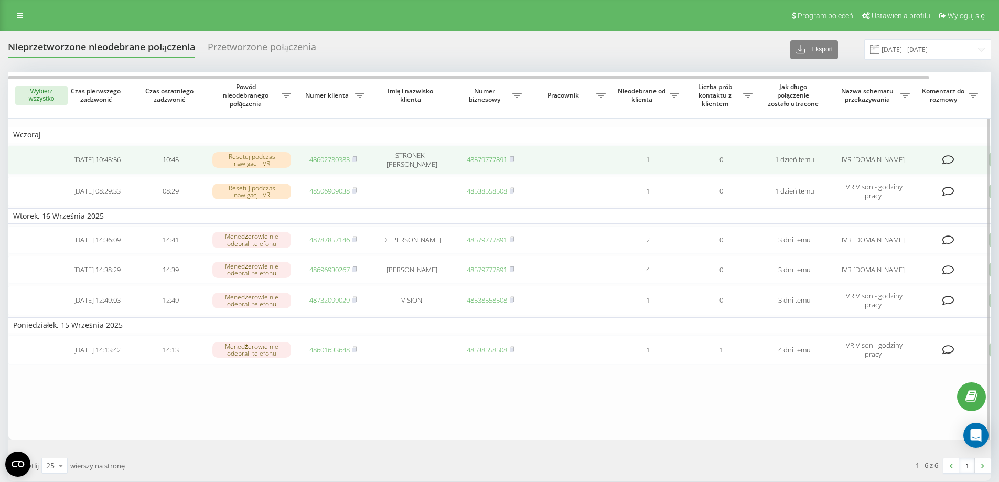
click at [678, 170] on td "1" at bounding box center [647, 159] width 73 height 29
click at [873, 159] on td "IVR [DOMAIN_NAME]" at bounding box center [873, 159] width 84 height 29
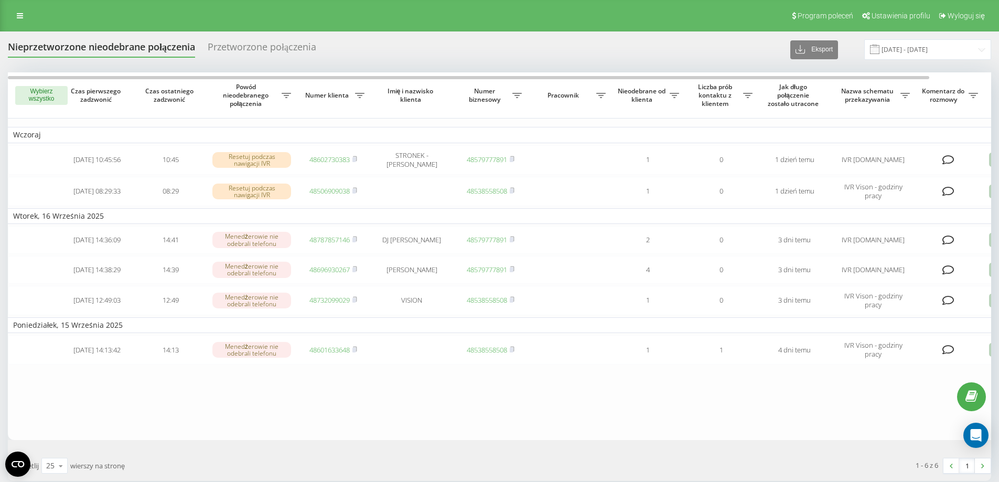
click at [283, 44] on div "Przetworzone połączenia" at bounding box center [262, 49] width 109 height 16
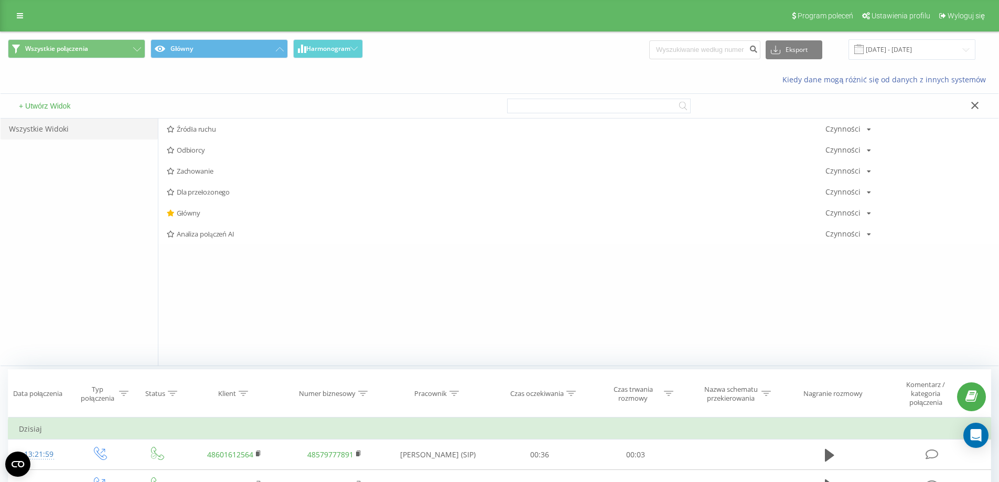
click at [187, 60] on span "Wszystkie połączenia Główny Harmonogram" at bounding box center [250, 49] width 484 height 20
click at [37, 37] on div "Wszystkie połączenia Główny Harmonogram Eksport .csv .xls .xlsx [DATE] - [DATE]" at bounding box center [500, 49] width 998 height 35
click at [229, 48] on button "Główny" at bounding box center [219, 48] width 137 height 19
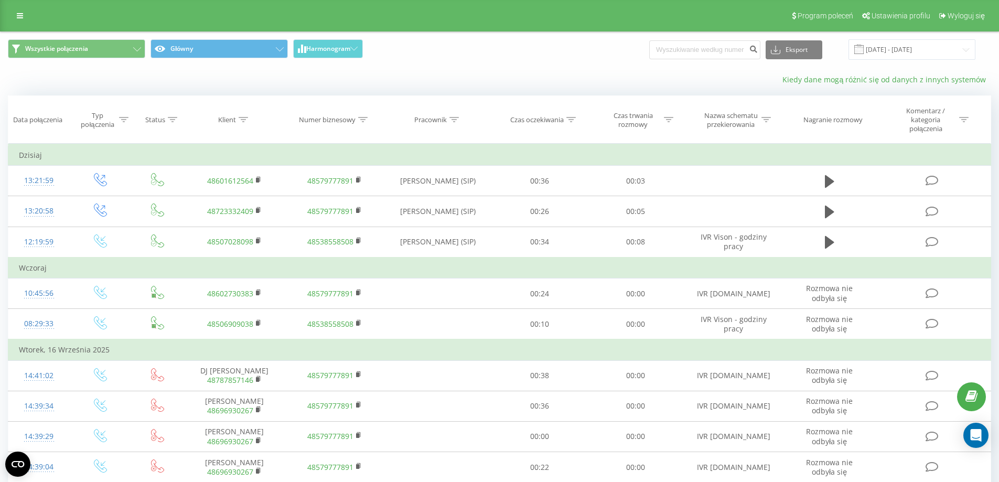
click at [860, 80] on link "Kiedy dane mogą różnić się od danych z innych systemów" at bounding box center [887, 79] width 209 height 10
click at [164, 51] on icon at bounding box center [160, 49] width 10 height 6
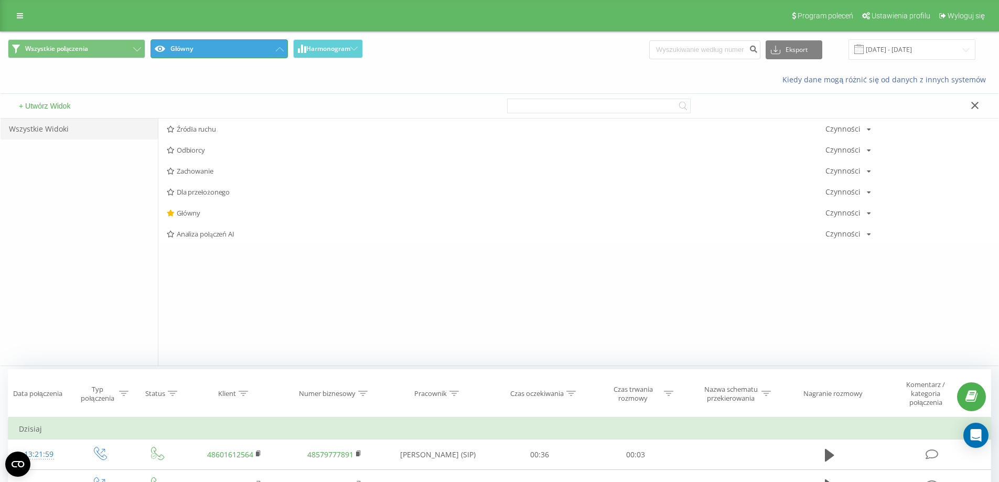
click at [173, 48] on button "Główny" at bounding box center [219, 48] width 137 height 19
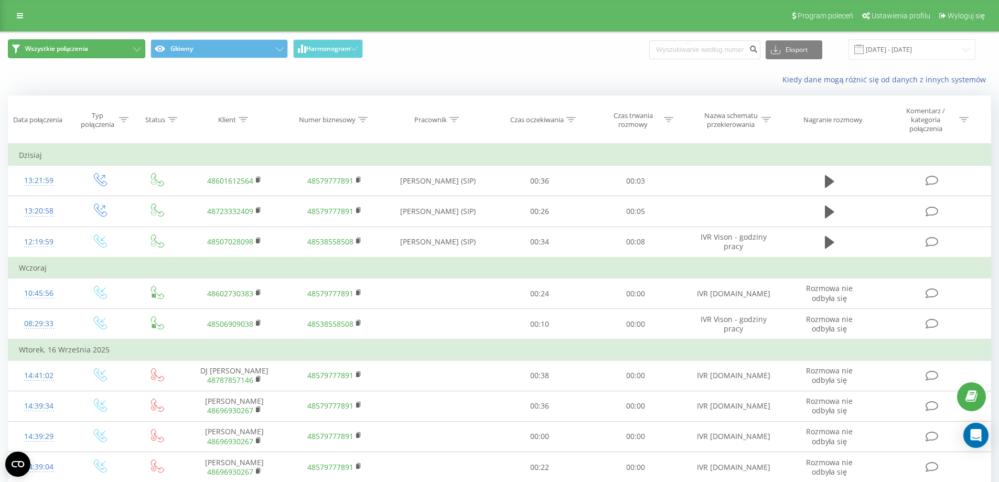
click at [102, 48] on button "Wszystkie połączenia" at bounding box center [76, 48] width 137 height 19
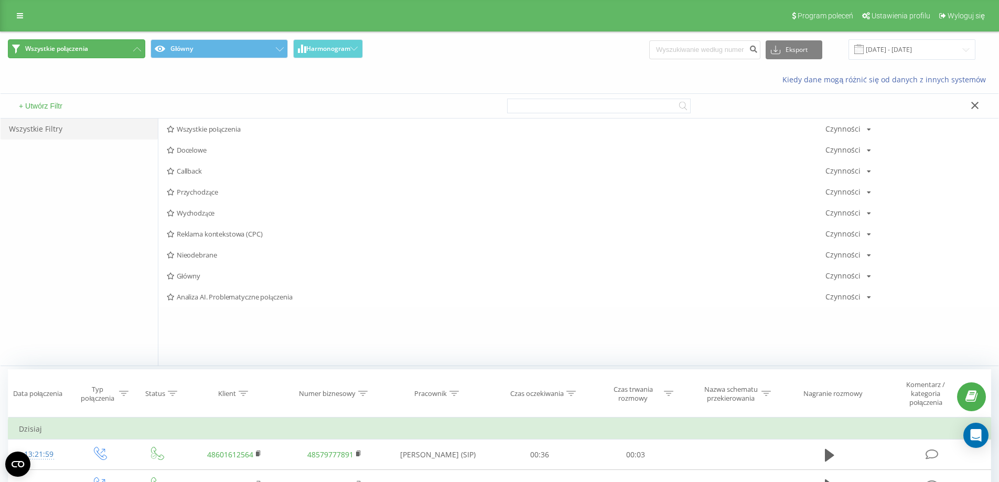
click at [103, 46] on button "Wszystkie połączenia" at bounding box center [76, 48] width 137 height 19
